Goal: Information Seeking & Learning: Learn about a topic

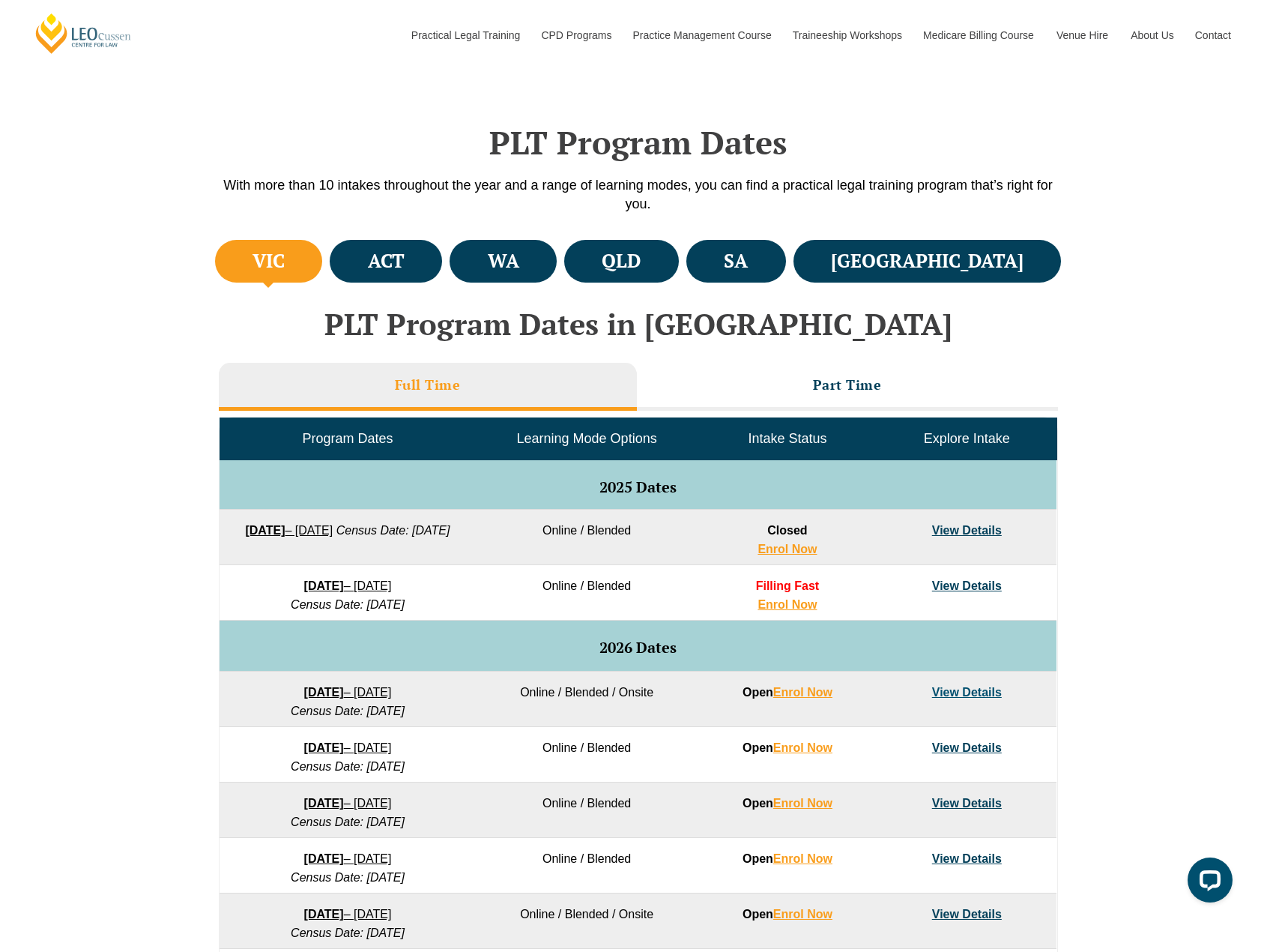
scroll to position [374, 0]
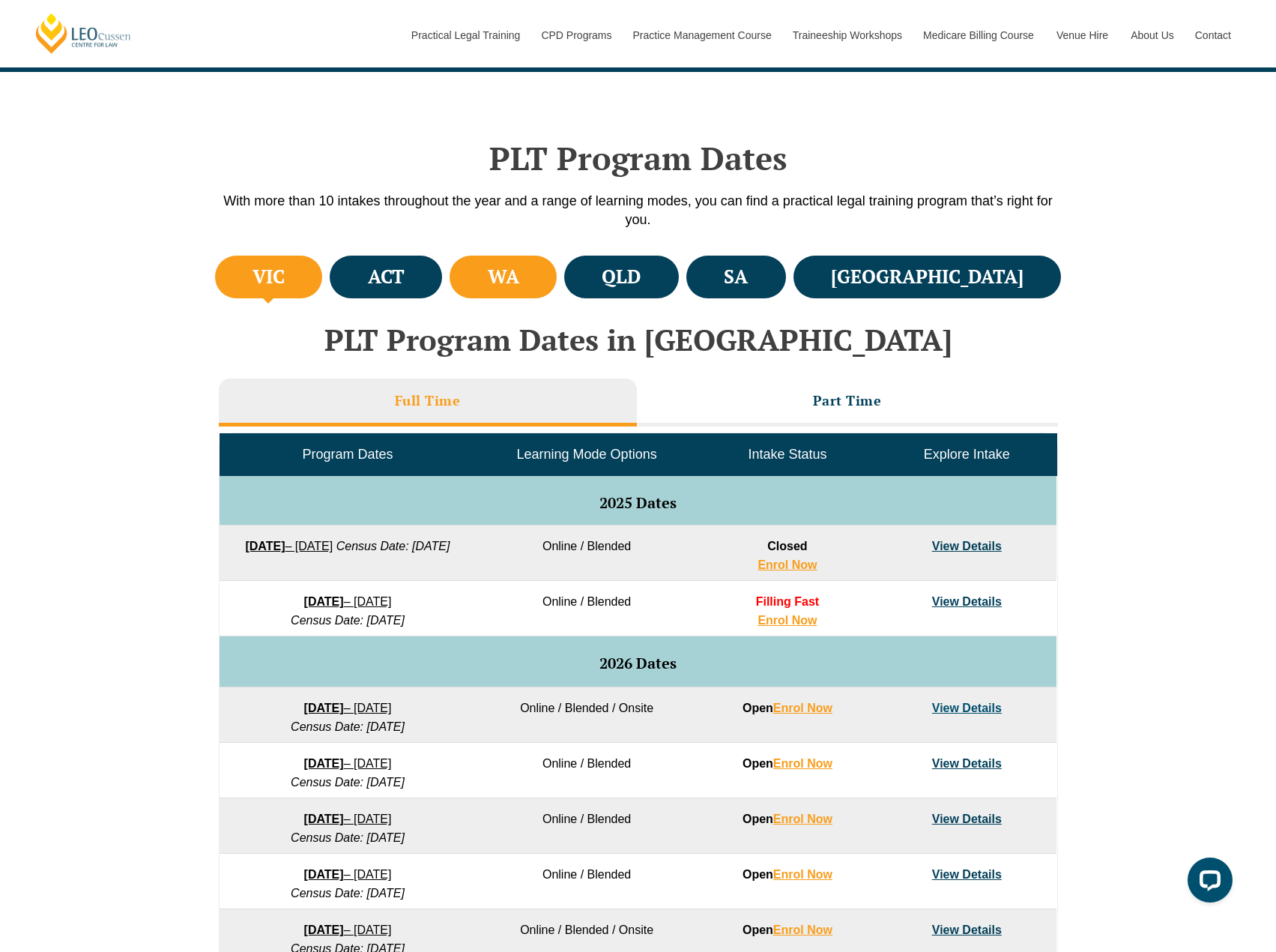
click at [557, 297] on li "WA" at bounding box center [504, 276] width 107 height 43
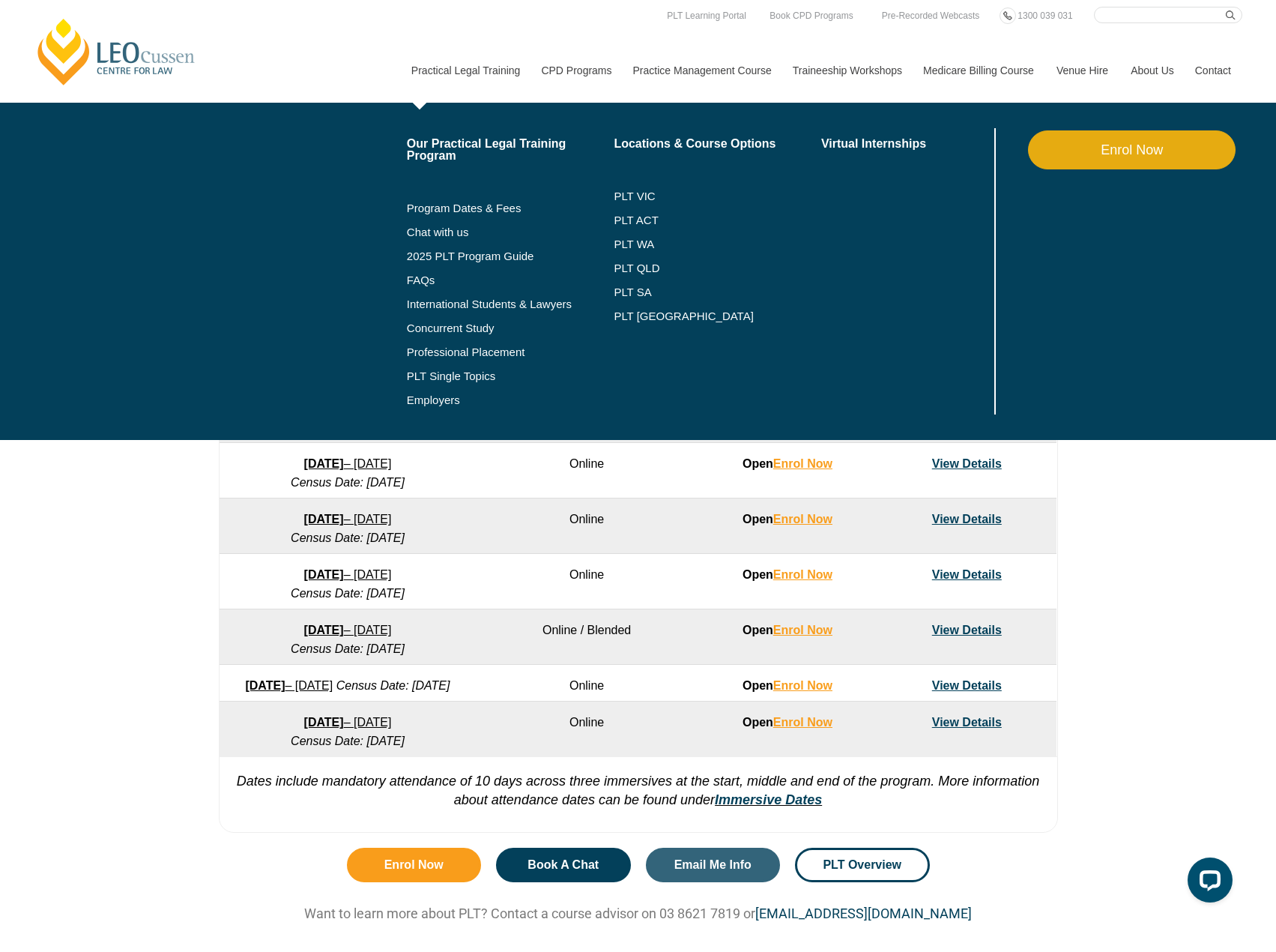
scroll to position [599, 0]
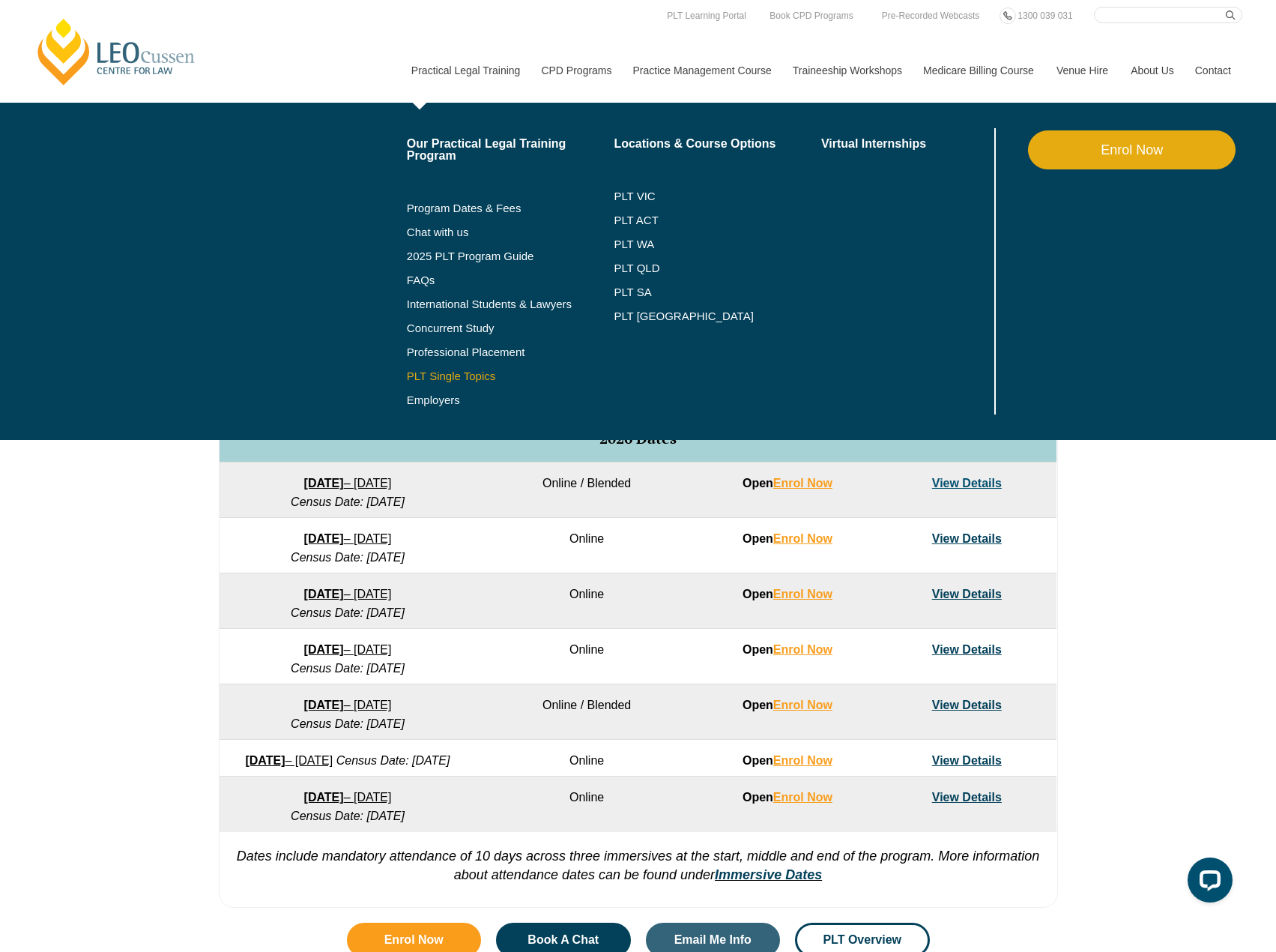
click at [465, 374] on link "PLT Single Topics" at bounding box center [510, 376] width 207 height 12
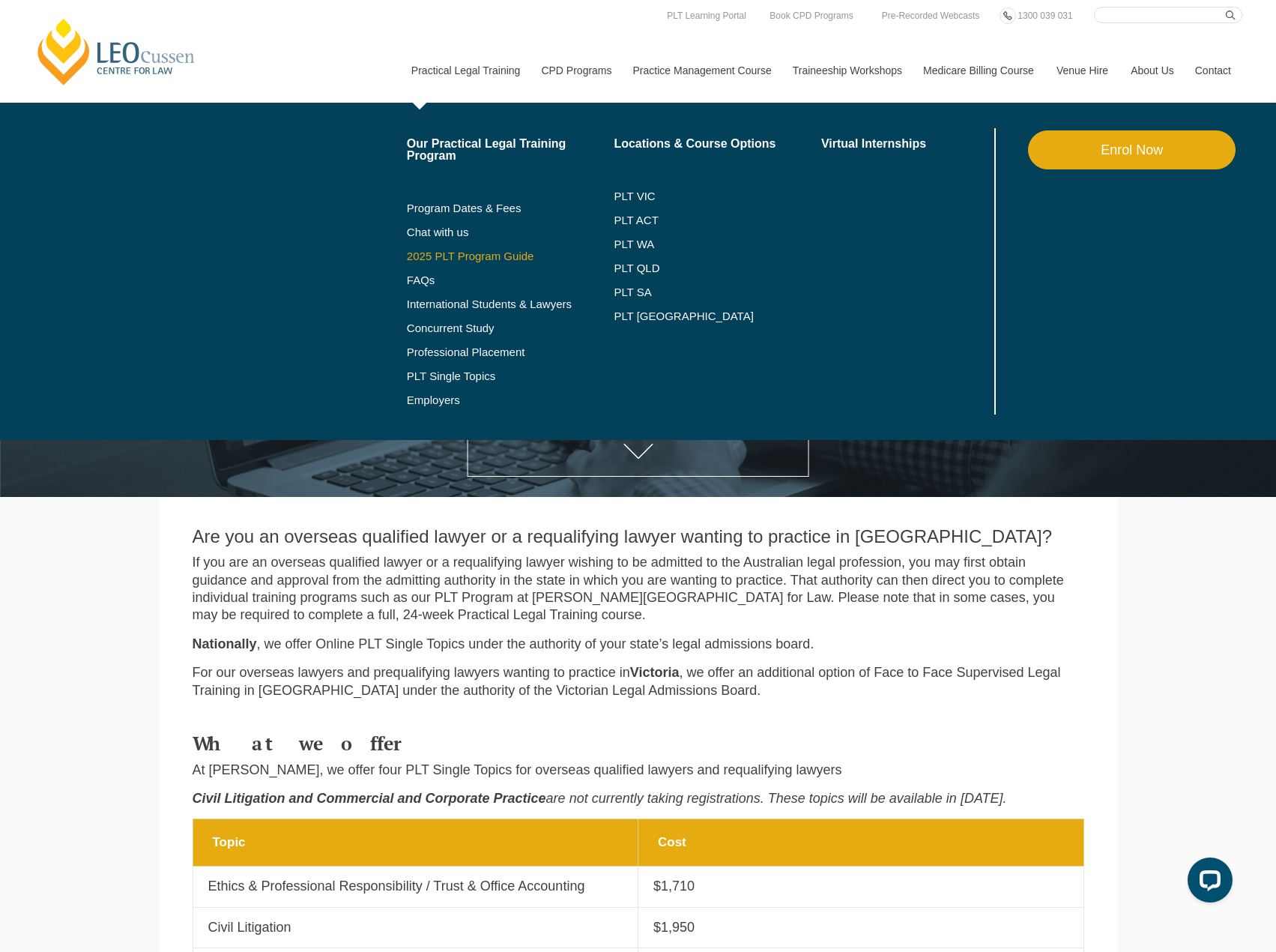
click at [502, 252] on link "2025 PLT Program Guide" at bounding box center [492, 256] width 170 height 12
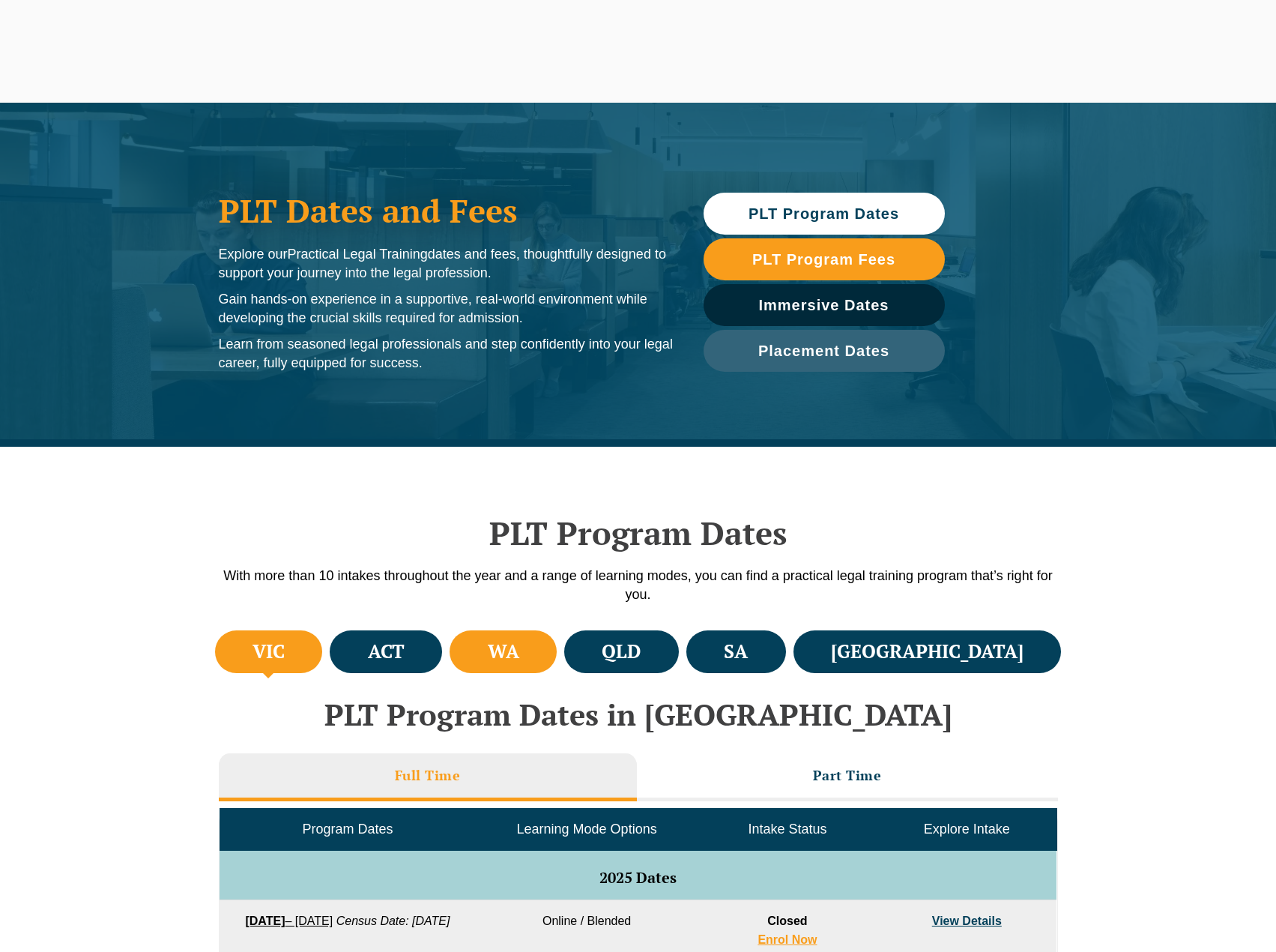
click at [537, 661] on li "WA" at bounding box center [504, 651] width 107 height 43
